Goal: Check status: Check status

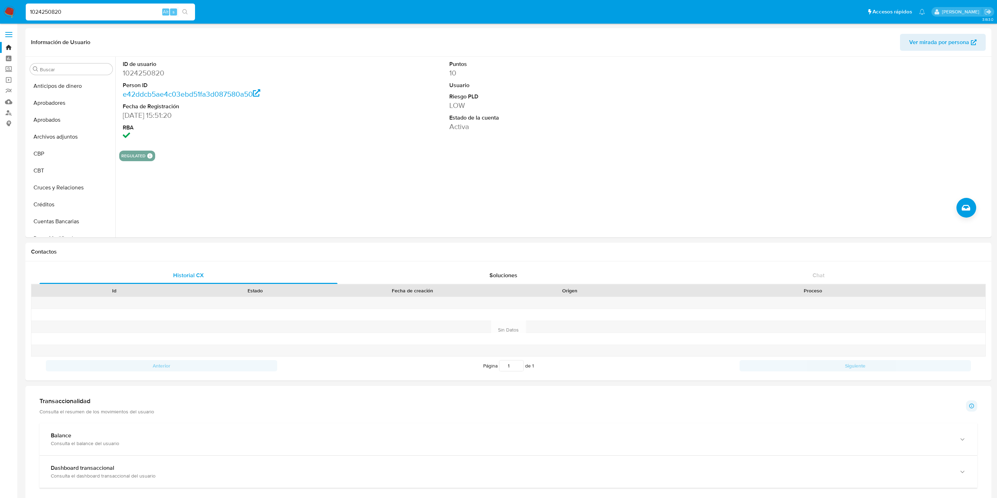
select select "10"
type input "2703354394"
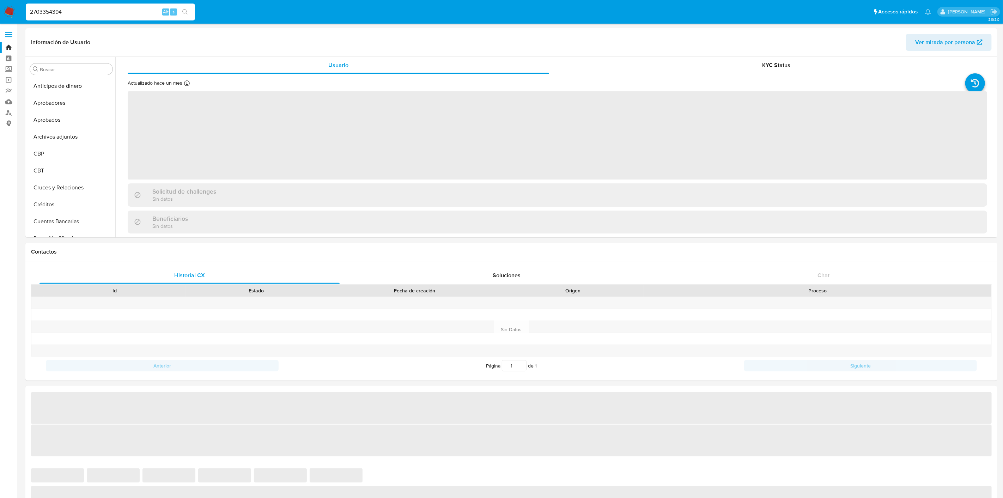
select select "10"
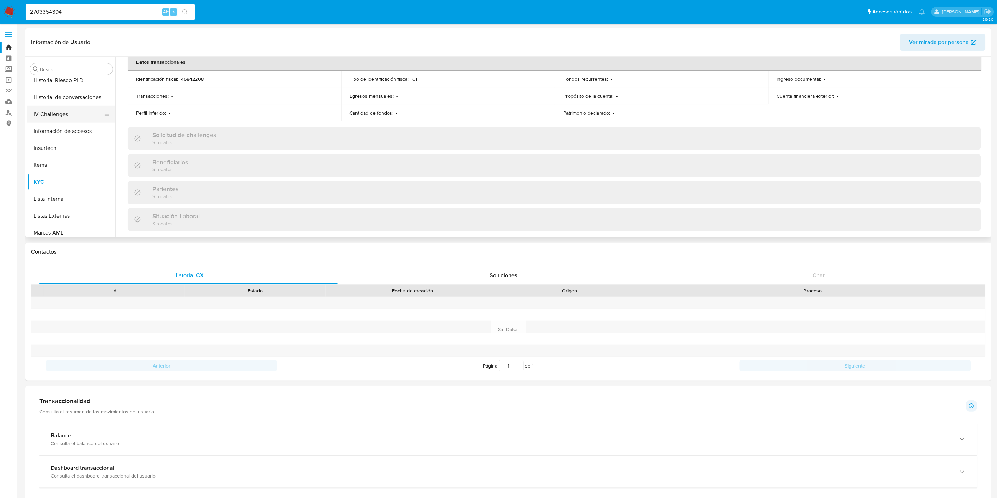
scroll to position [248, 0]
click at [55, 95] on button "General" at bounding box center [68, 92] width 83 height 17
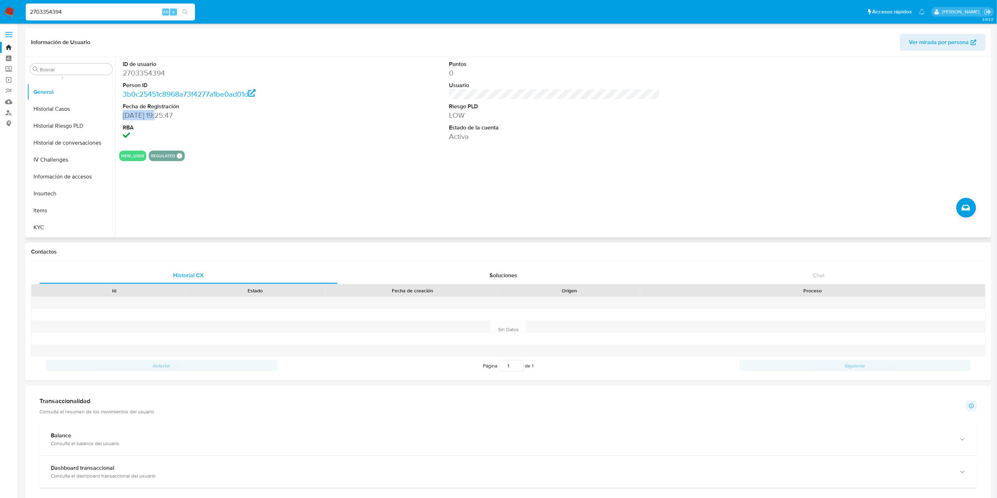
drag, startPoint x: 122, startPoint y: 114, endPoint x: 159, endPoint y: 115, distance: 37.0
click at [159, 115] on dd "[DATE] 19:25:47" at bounding box center [228, 115] width 211 height 10
copy dd "[DATE]"
click at [64, 146] on button "KYC" at bounding box center [68, 149] width 83 height 17
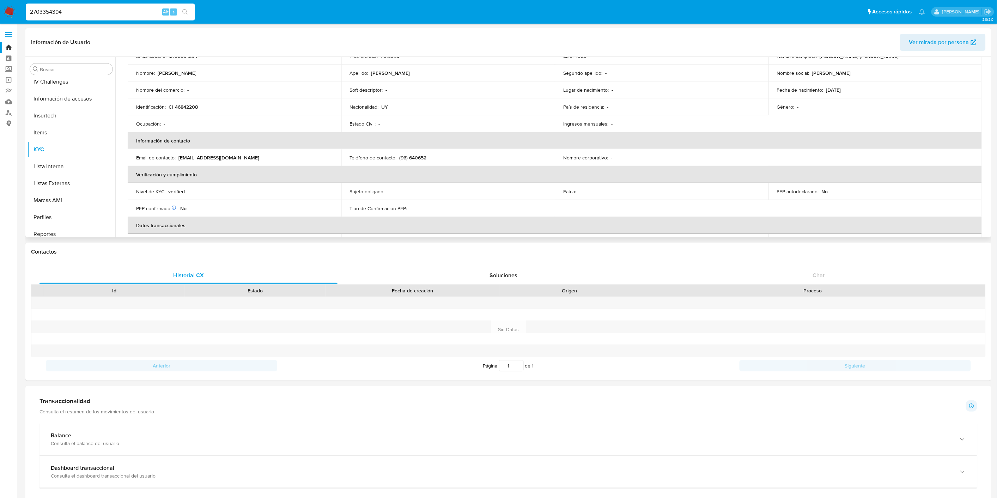
scroll to position [78, 0]
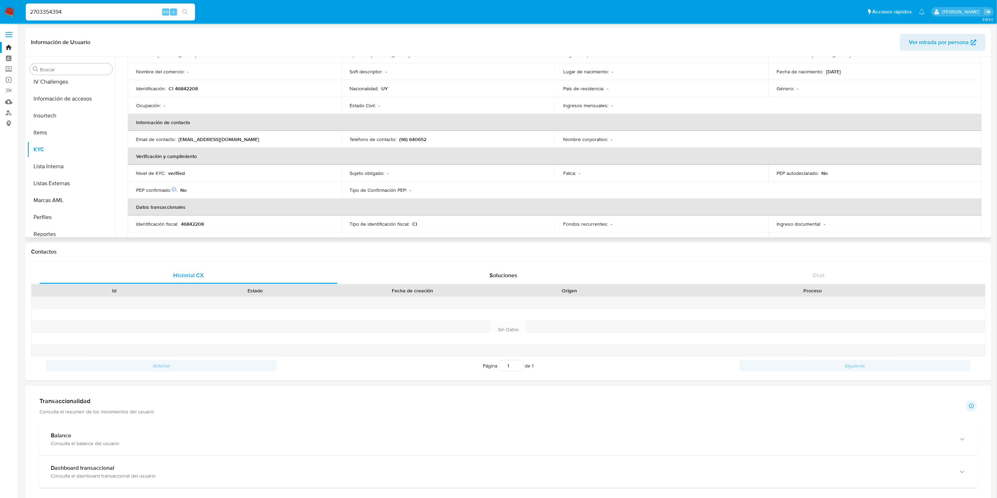
click at [176, 171] on p "verified" at bounding box center [176, 173] width 17 height 6
copy p "verified"
click at [75, 8] on input "2703354394" at bounding box center [110, 11] width 169 height 9
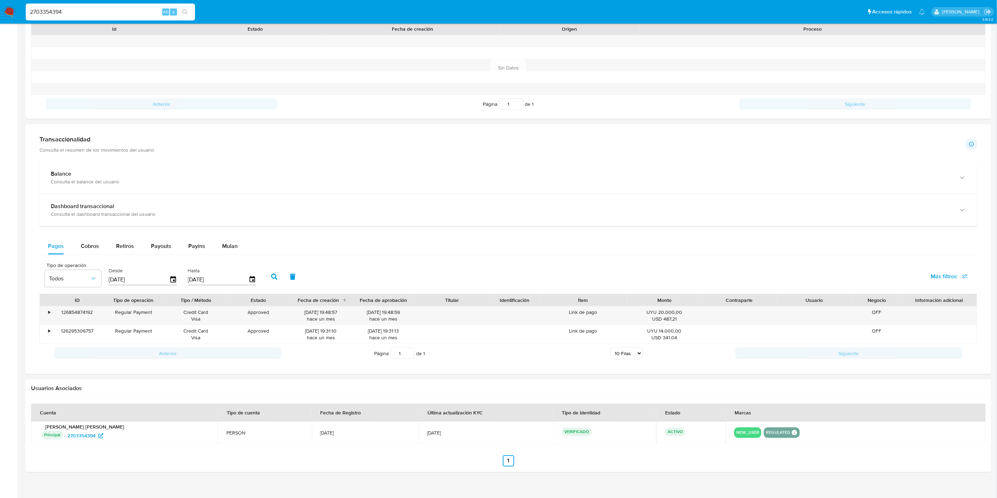
scroll to position [272, 0]
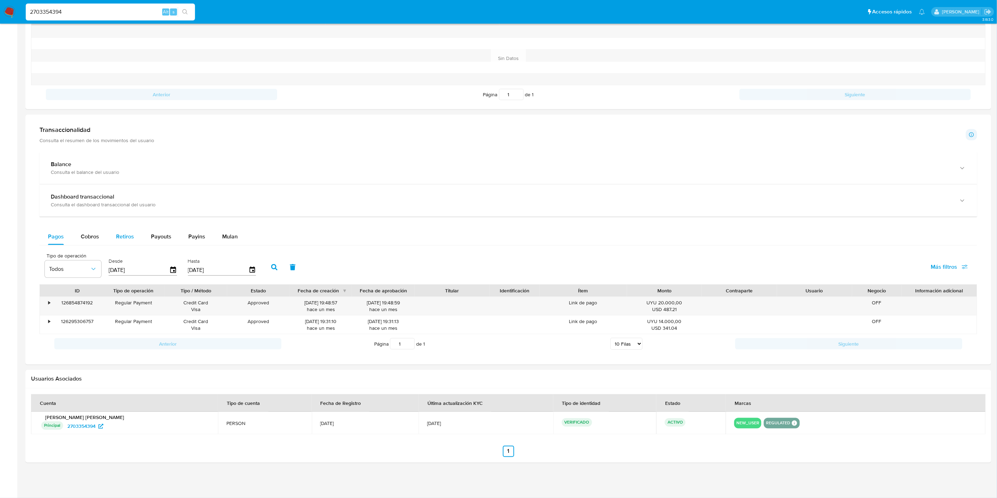
click at [132, 231] on div "Retiros" at bounding box center [125, 236] width 18 height 17
select select "10"
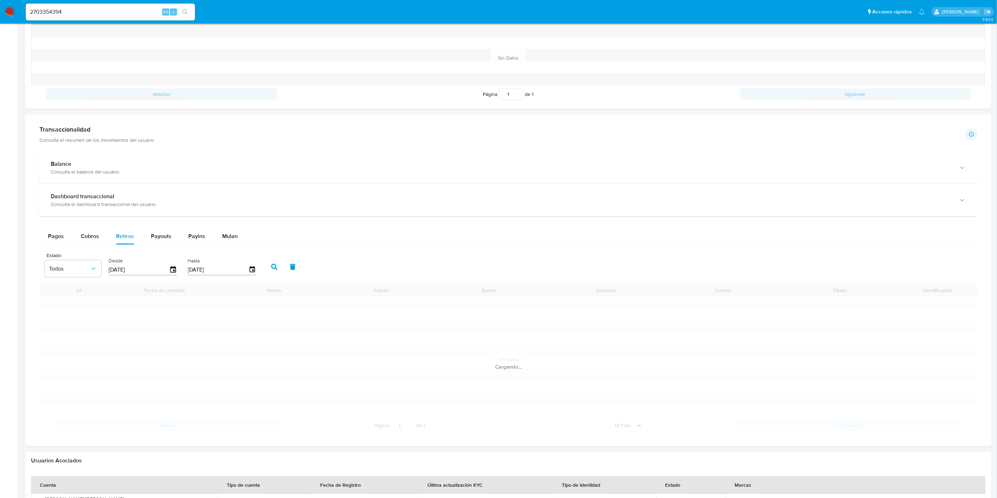
click at [146, 269] on input "[DATE]" at bounding box center [139, 269] width 61 height 11
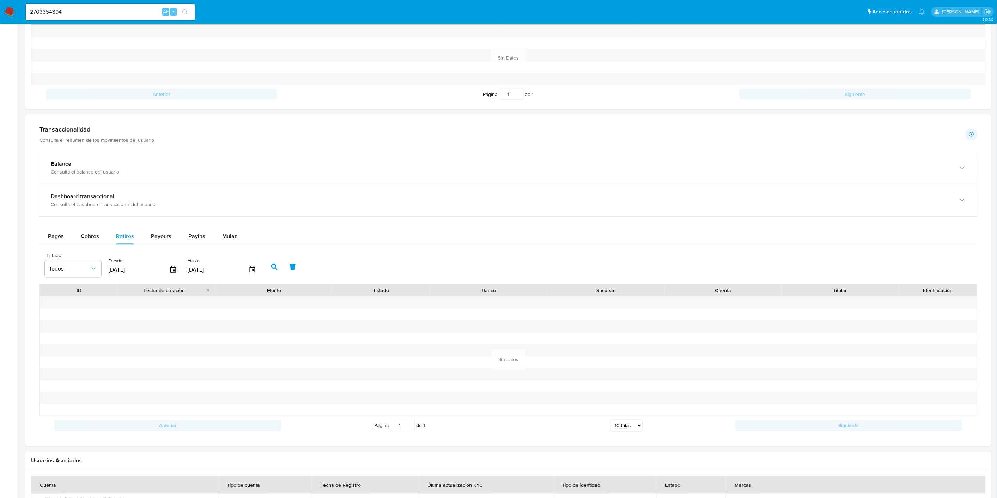
click at [146, 269] on input "[DATE]" at bounding box center [139, 269] width 61 height 11
type input "0_/__/____"
type input "[DATE]"
click at [271, 267] on icon "button" at bounding box center [274, 267] width 6 height 6
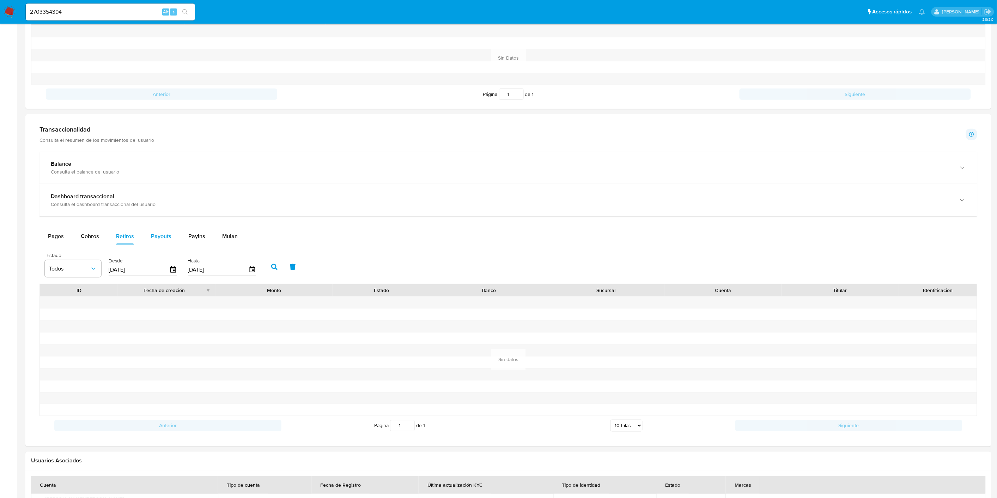
click at [161, 239] on span "Payouts" at bounding box center [161, 236] width 20 height 8
select select "10"
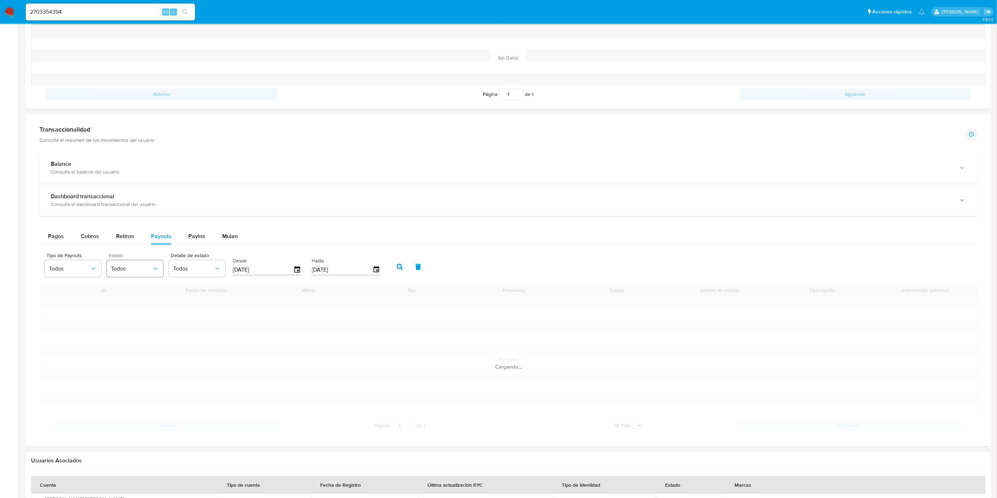
click at [146, 273] on button "Todos" at bounding box center [135, 268] width 56 height 17
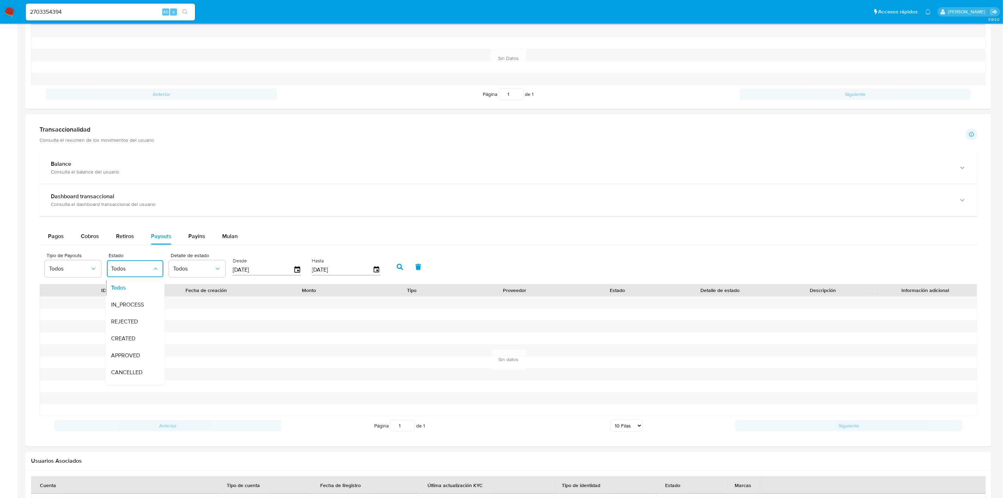
click at [278, 269] on input "[DATE]" at bounding box center [263, 269] width 61 height 11
type input "0_/__/____"
type input "[DATE]"
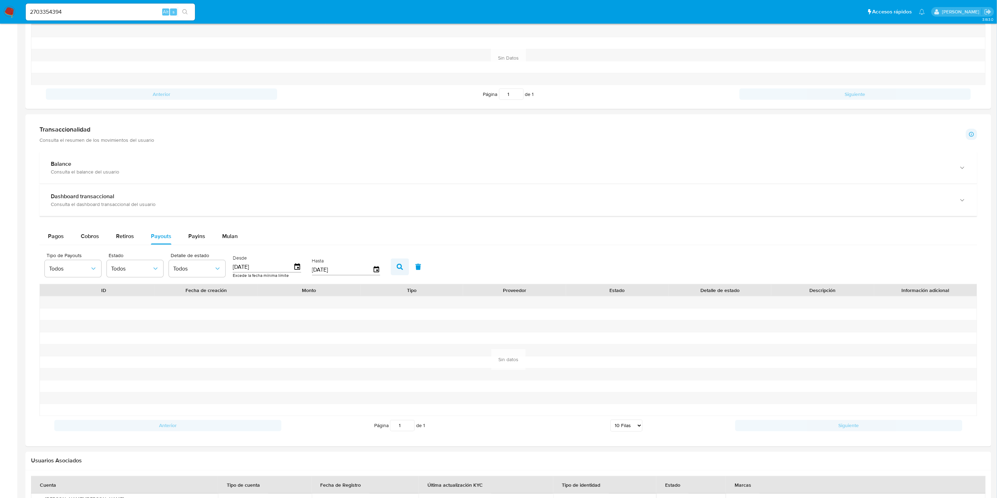
click at [391, 273] on button "button" at bounding box center [400, 266] width 18 height 17
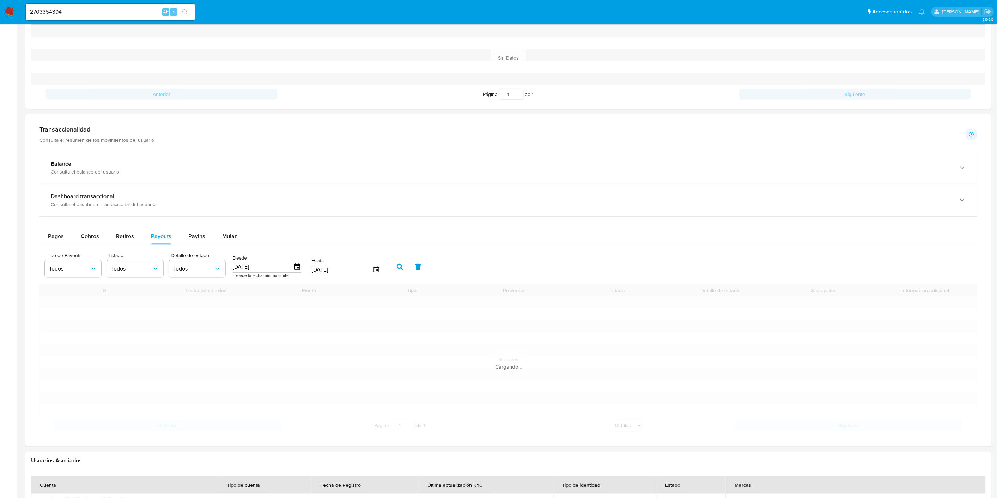
click at [391, 272] on button "button" at bounding box center [400, 266] width 18 height 17
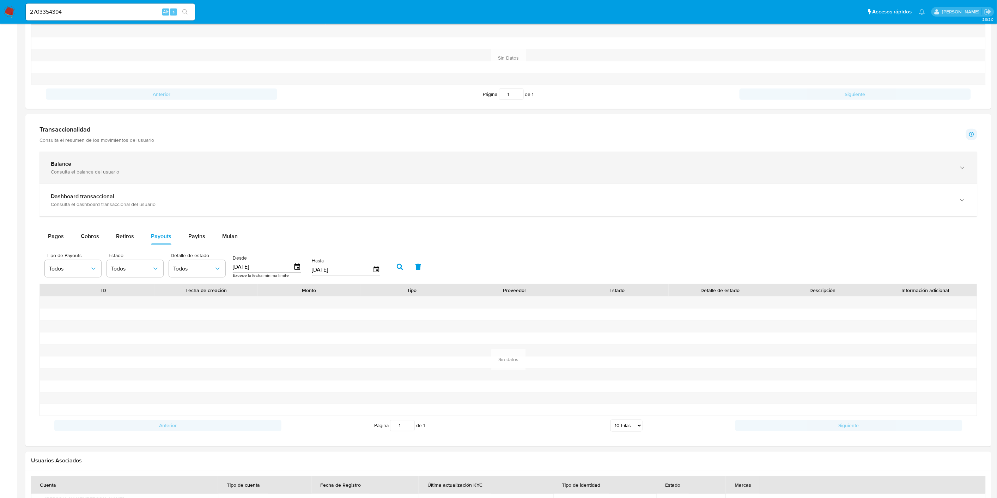
click at [100, 161] on div "Balance" at bounding box center [501, 163] width 901 height 7
